Goal: Task Accomplishment & Management: Manage account settings

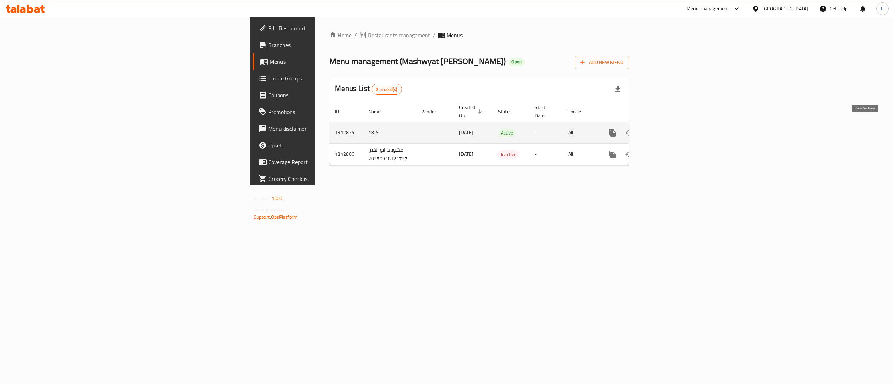
click at [667, 129] on icon "enhanced table" at bounding box center [662, 133] width 8 height 8
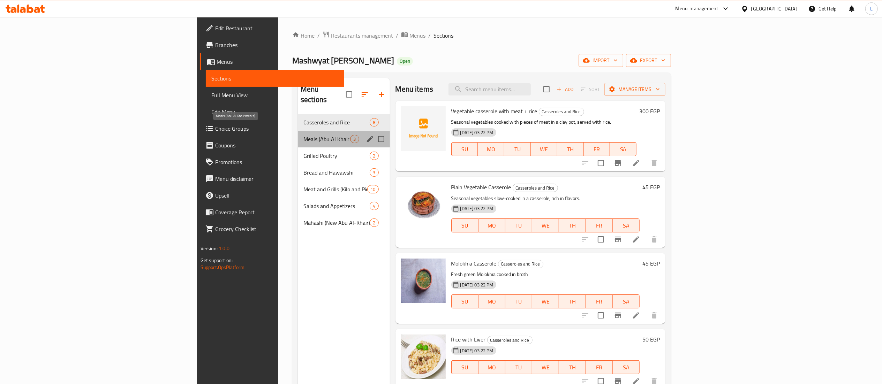
click at [303, 135] on span "Meals (Abu Al Khair meals)" at bounding box center [326, 139] width 47 height 8
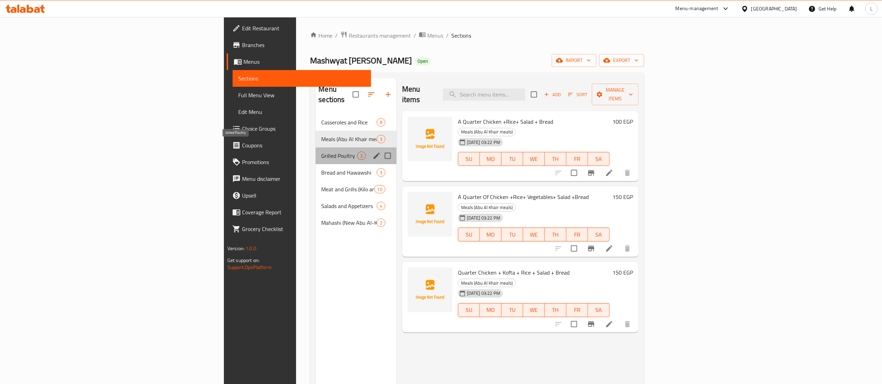
click at [321, 152] on span "Grilled Poultry" at bounding box center [339, 156] width 36 height 8
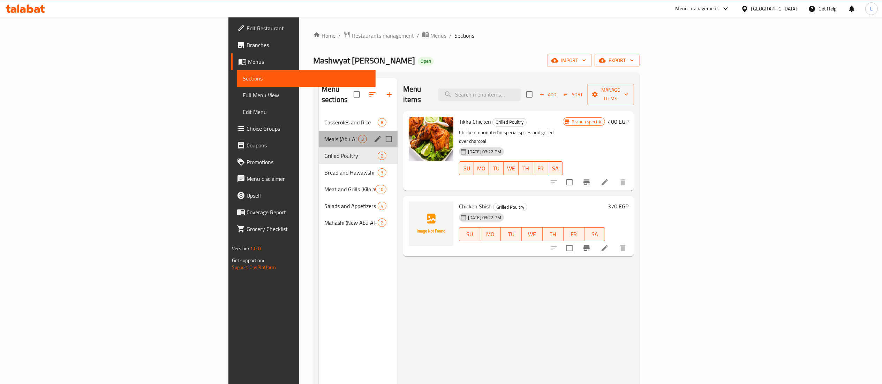
click at [319, 131] on div "Meals (Abu Al Khair meals) 3" at bounding box center [358, 139] width 79 height 17
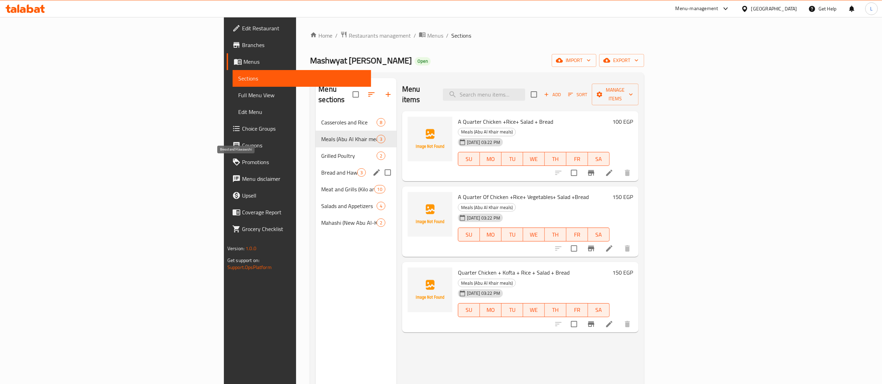
click at [321, 168] on span "Bread and Hawawshi" at bounding box center [339, 172] width 36 height 8
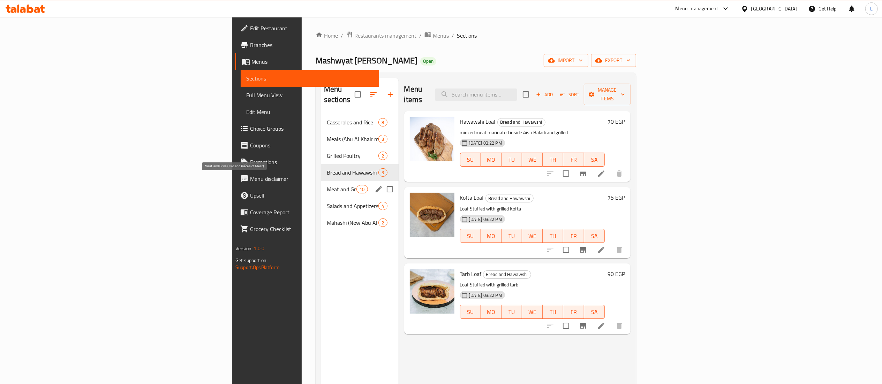
click at [327, 185] on span "Meat and Grills (Kilo and Pieces of Meat)" at bounding box center [342, 189] width 30 height 8
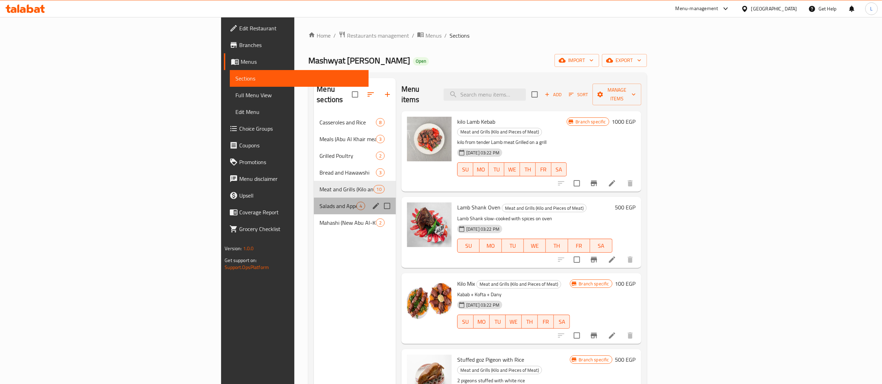
click at [314, 201] on div "Salads and Appetizers 4" at bounding box center [355, 206] width 82 height 17
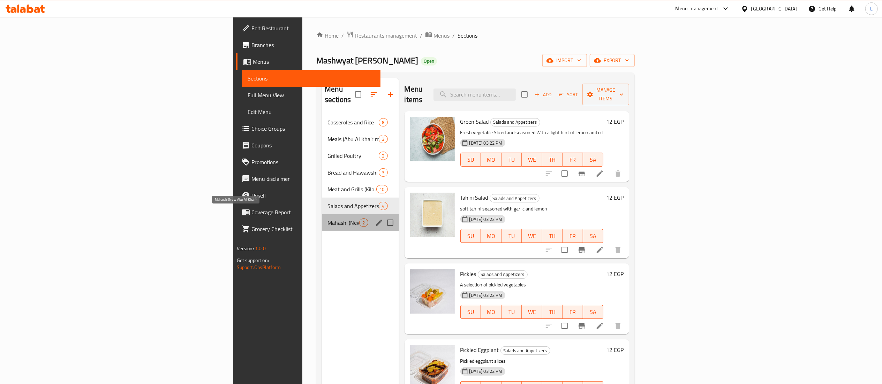
click at [327, 219] on span "Mahashi (New Abu Al-Khair)" at bounding box center [343, 223] width 32 height 8
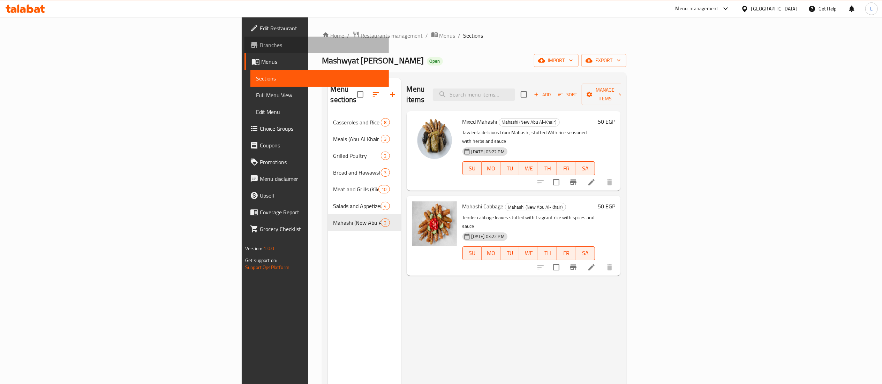
click at [260, 45] on span "Branches" at bounding box center [321, 45] width 123 height 8
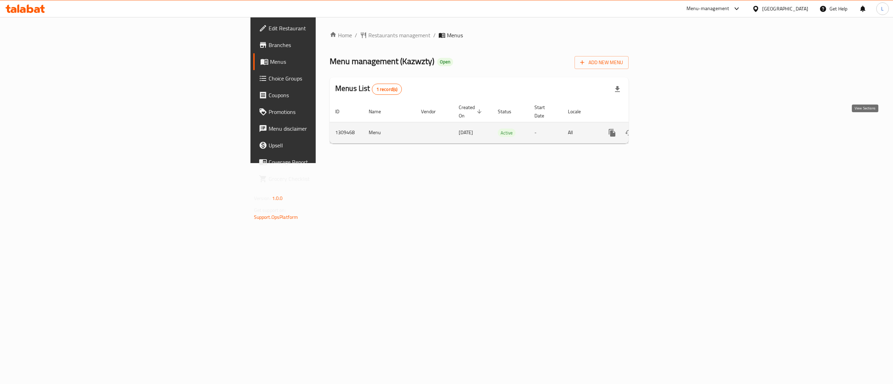
click at [671, 125] on link "enhanced table" at bounding box center [662, 133] width 17 height 17
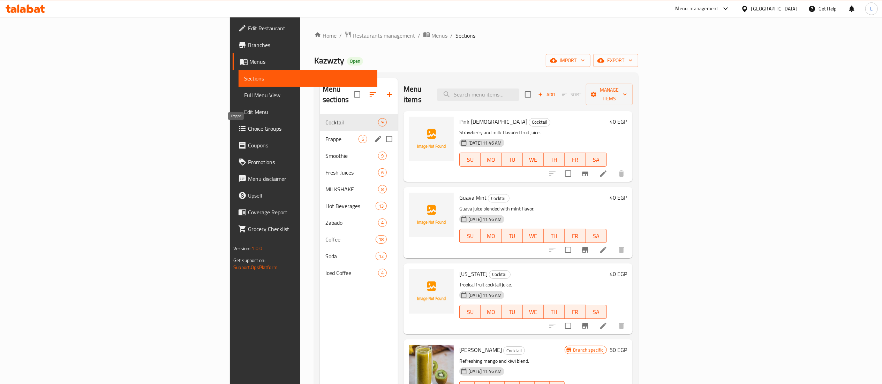
click at [325, 135] on span "Frappe" at bounding box center [341, 139] width 33 height 8
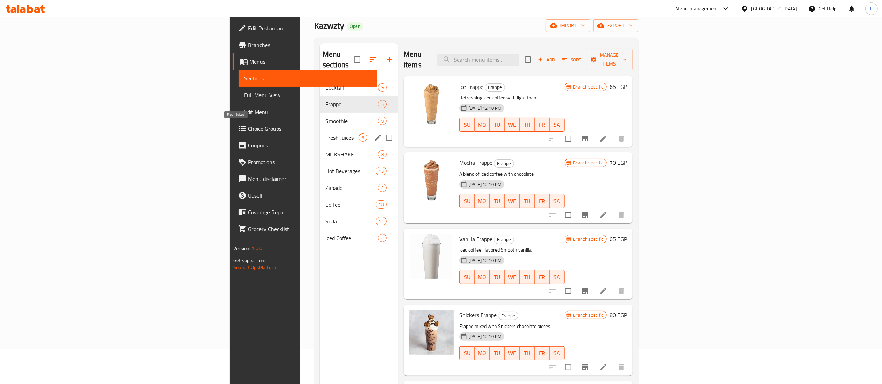
scroll to position [98, 0]
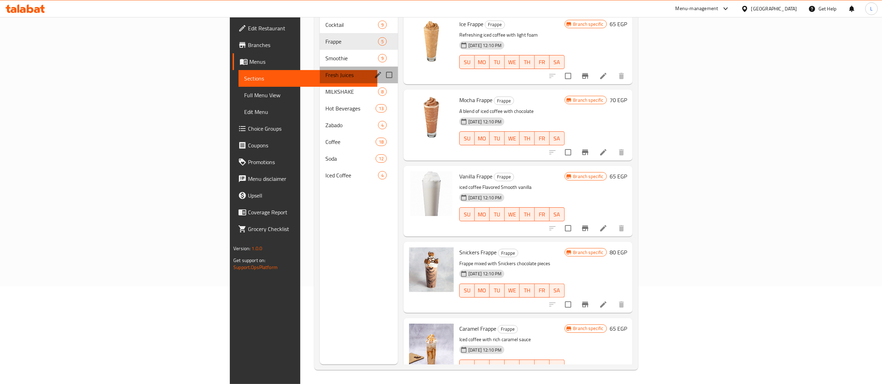
click at [320, 69] on div "Fresh Juices 6" at bounding box center [359, 75] width 78 height 17
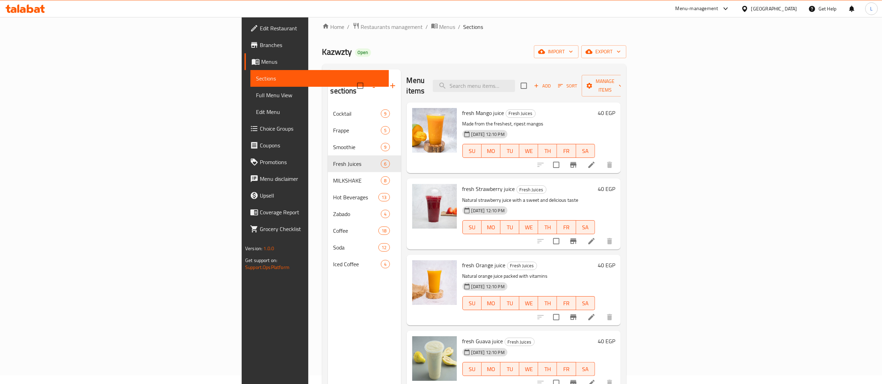
scroll to position [8, 0]
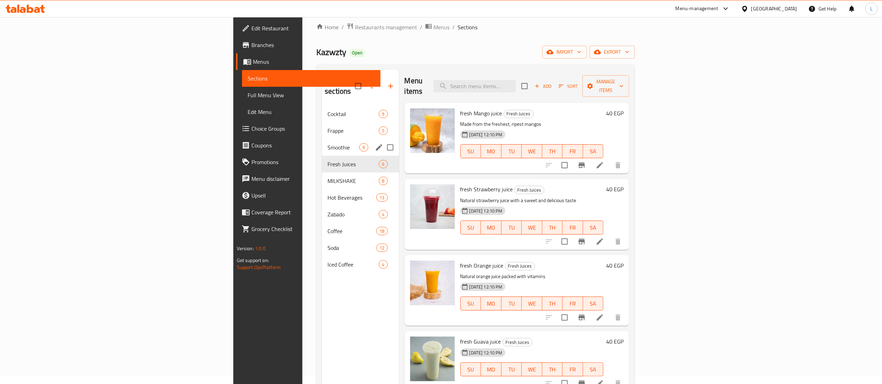
click at [322, 139] on div "Smoothie 9" at bounding box center [360, 147] width 77 height 17
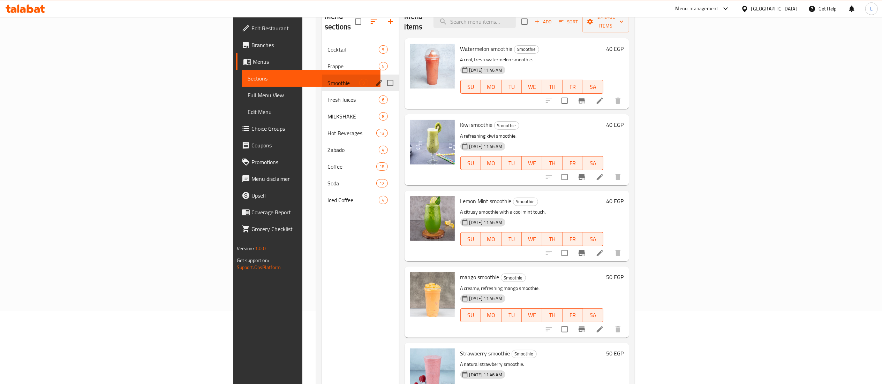
scroll to position [98, 0]
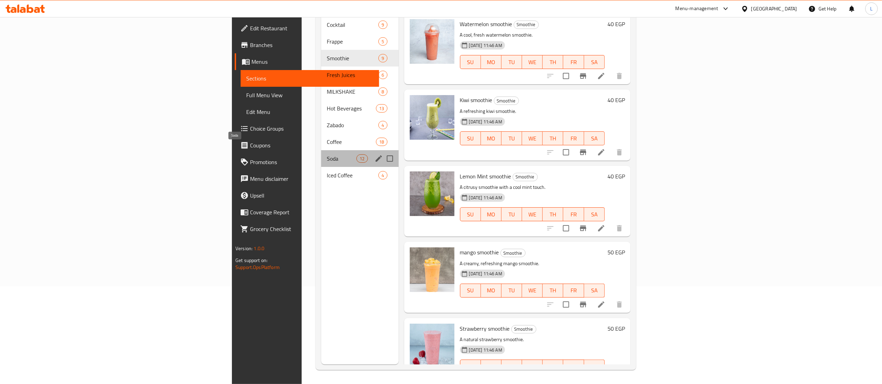
click at [327, 155] on span "Soda" at bounding box center [342, 159] width 30 height 8
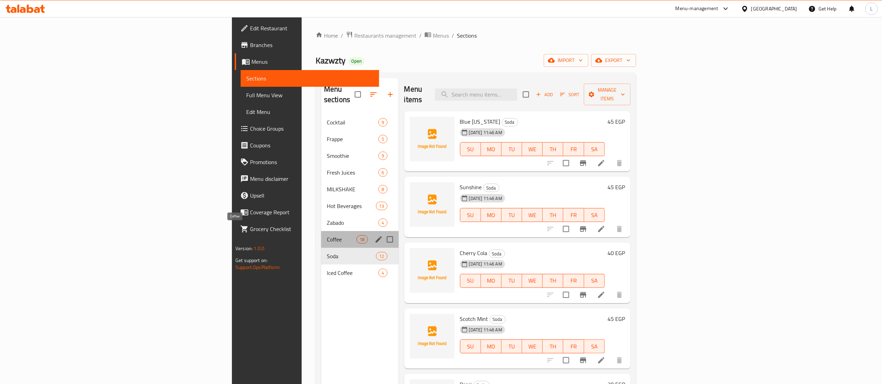
click at [327, 235] on span "Coffee" at bounding box center [342, 239] width 30 height 8
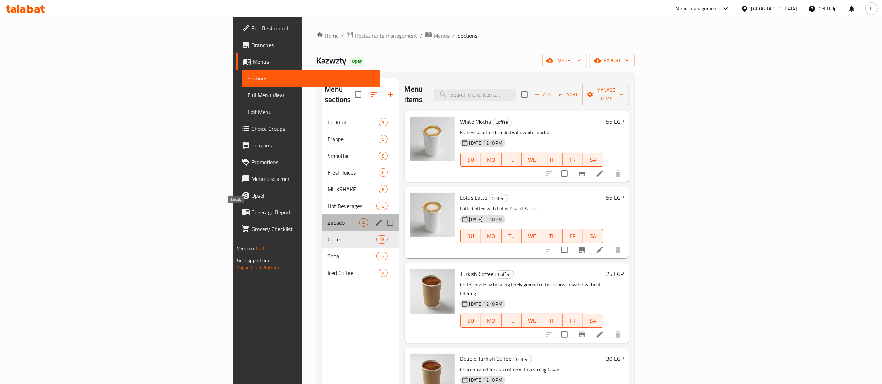
click at [327, 219] on span "Zabado" at bounding box center [343, 223] width 32 height 8
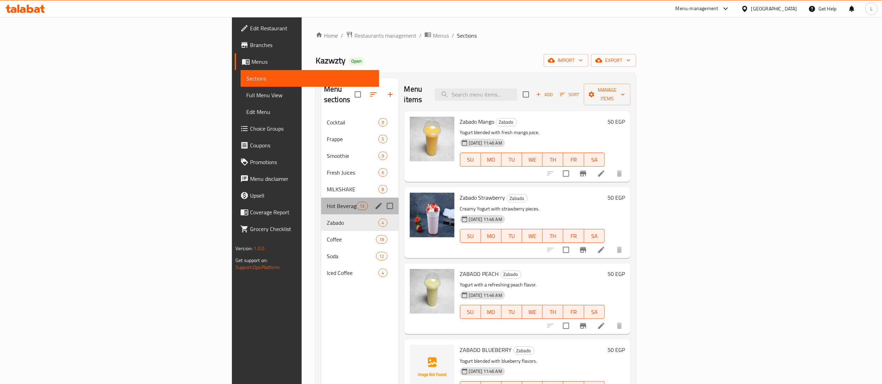
click at [321, 198] on div "Hot Beverages 13" at bounding box center [359, 206] width 77 height 17
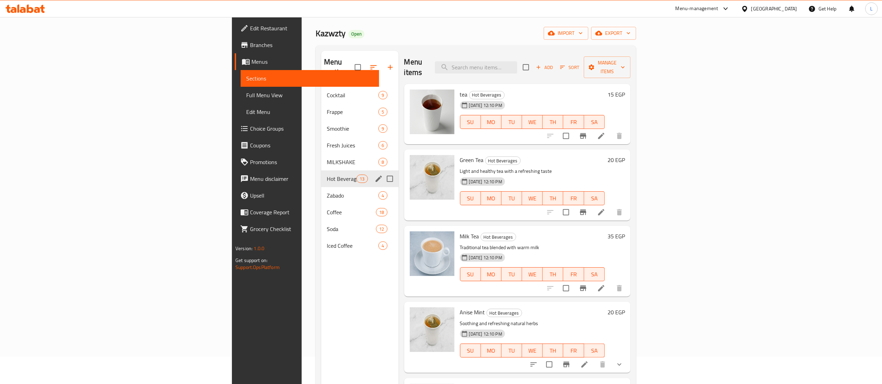
scroll to position [98, 0]
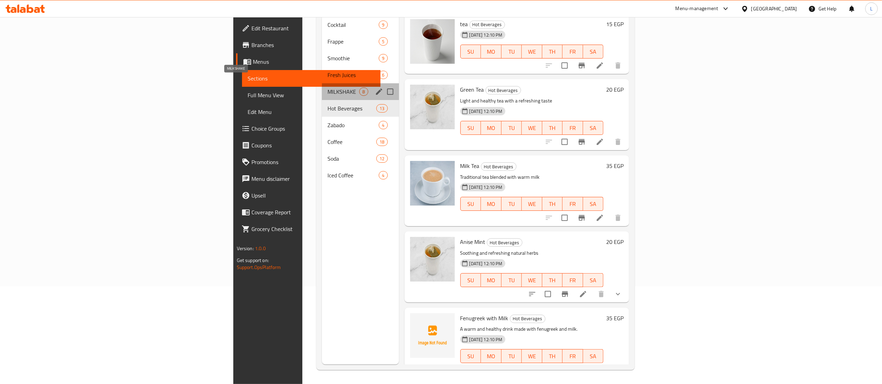
click at [327, 88] on span "MILKSHAKE" at bounding box center [343, 92] width 32 height 8
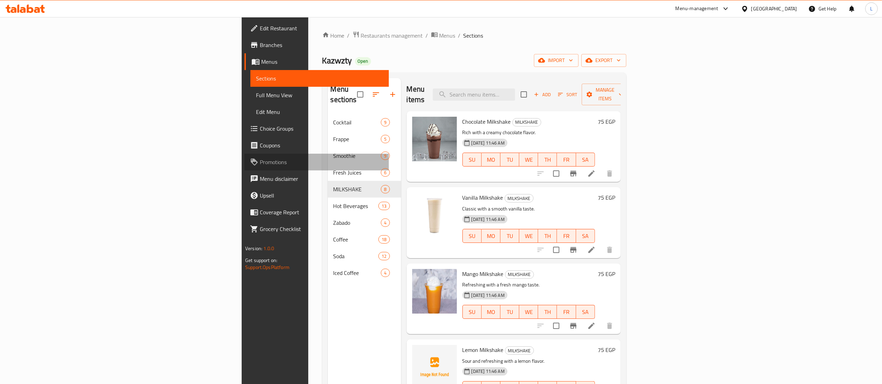
click at [260, 163] on span "Promotions" at bounding box center [321, 162] width 123 height 8
